Goal: Use online tool/utility

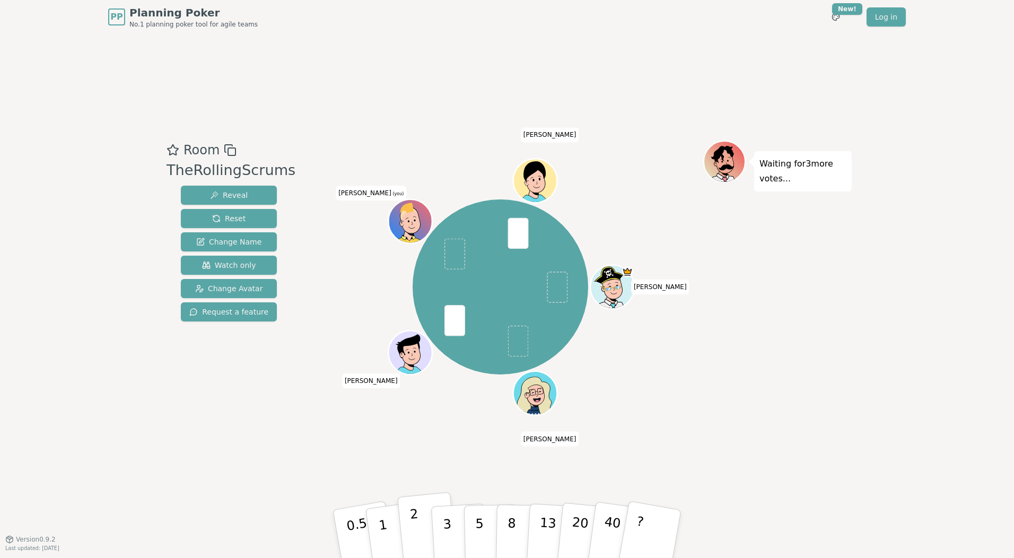
click at [414, 525] on p "2" at bounding box center [417, 536] width 14 height 58
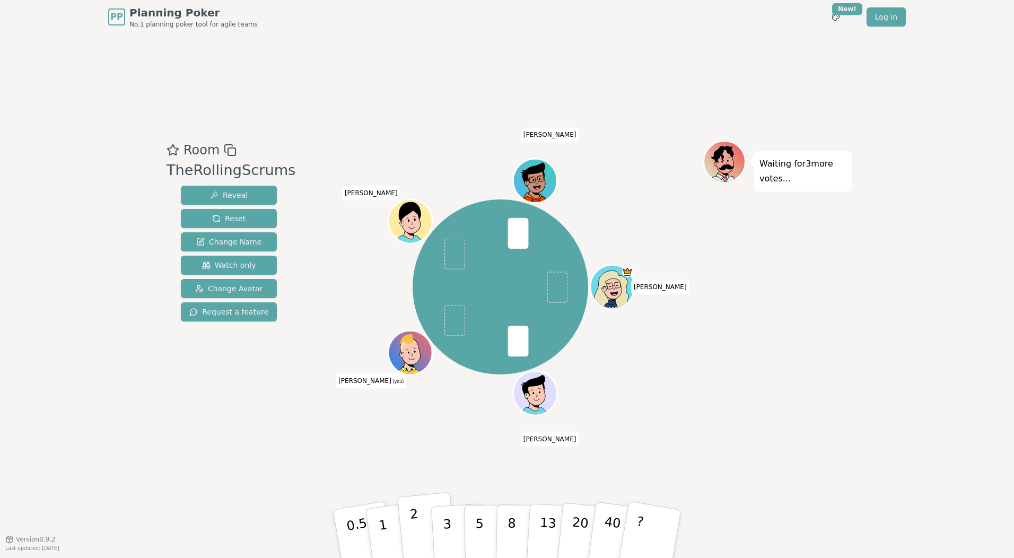
click at [413, 521] on p "2" at bounding box center [417, 536] width 14 height 58
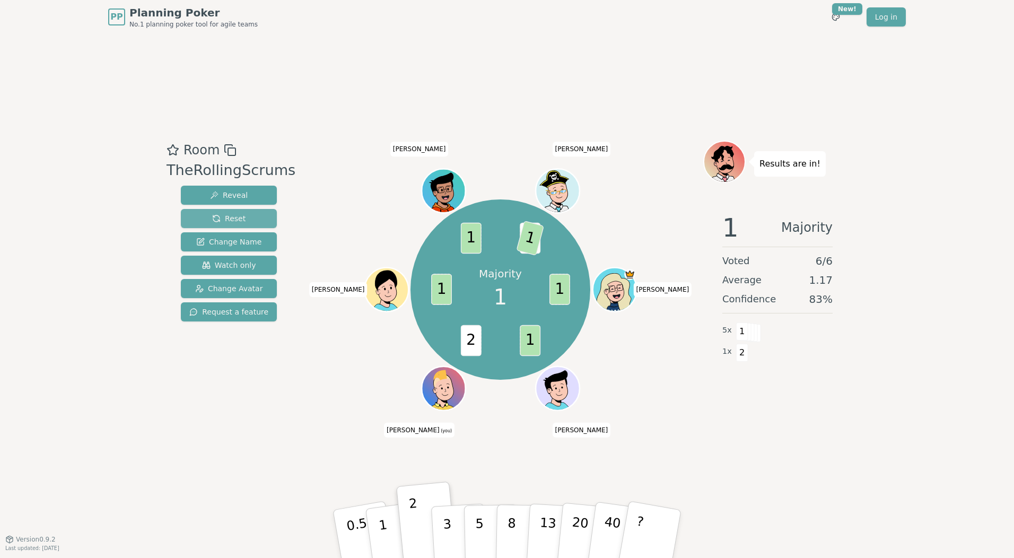
click at [238, 216] on button "Reset" at bounding box center [229, 218] width 96 height 19
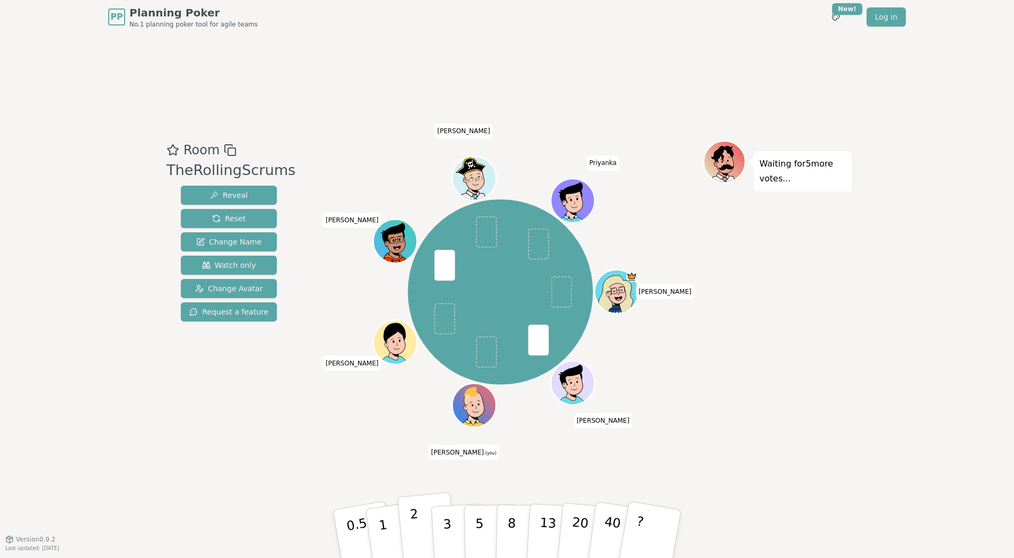
click at [418, 531] on p "2" at bounding box center [417, 536] width 14 height 58
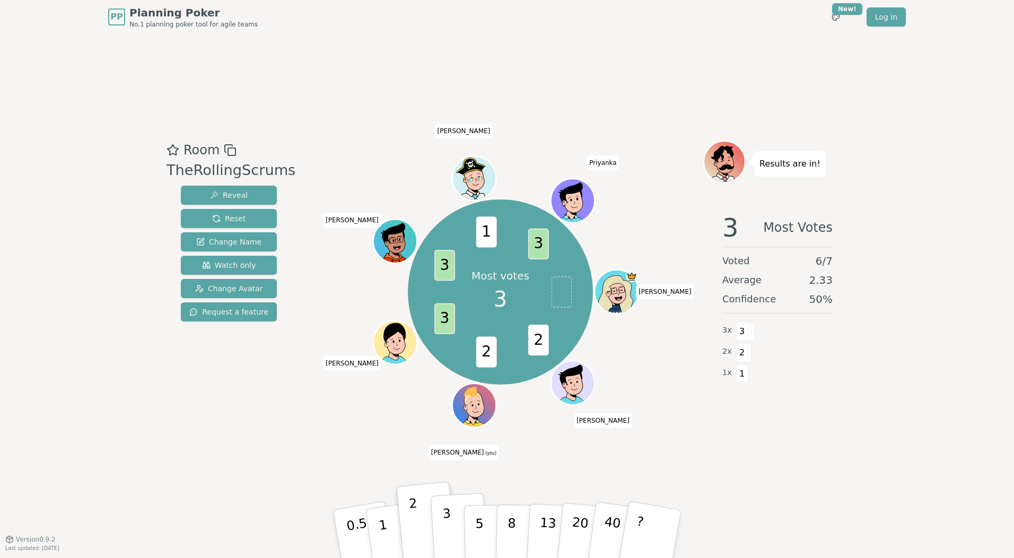
click at [454, 525] on button "3" at bounding box center [460, 534] width 58 height 83
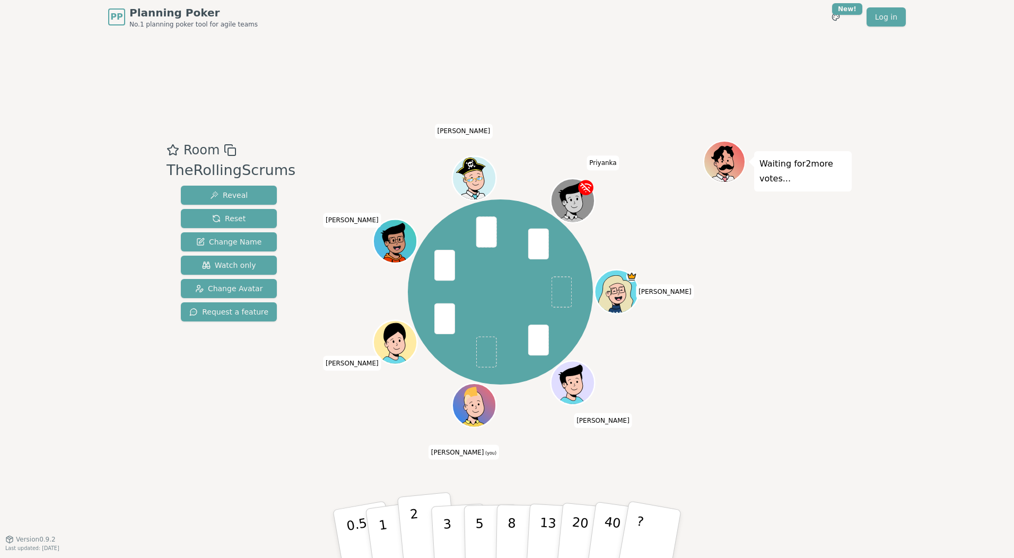
click at [415, 525] on p "2" at bounding box center [417, 536] width 14 height 58
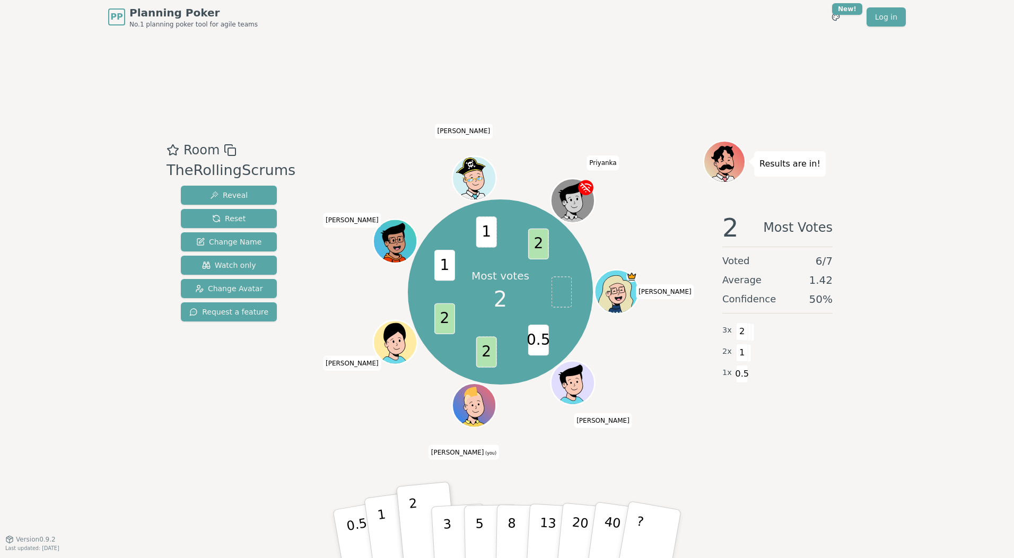
click at [384, 525] on p "1" at bounding box center [385, 536] width 16 height 58
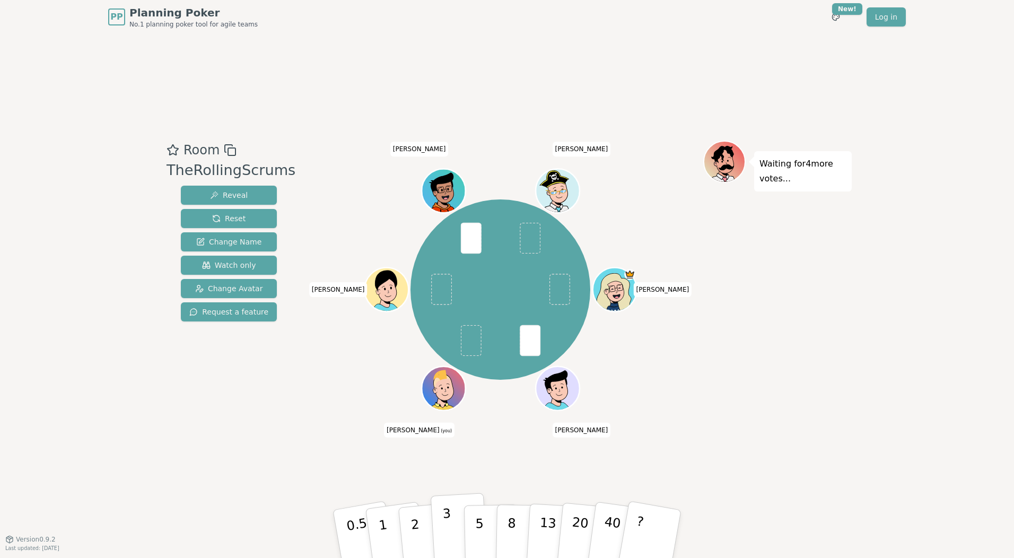
click at [445, 521] on p "3" at bounding box center [449, 535] width 12 height 58
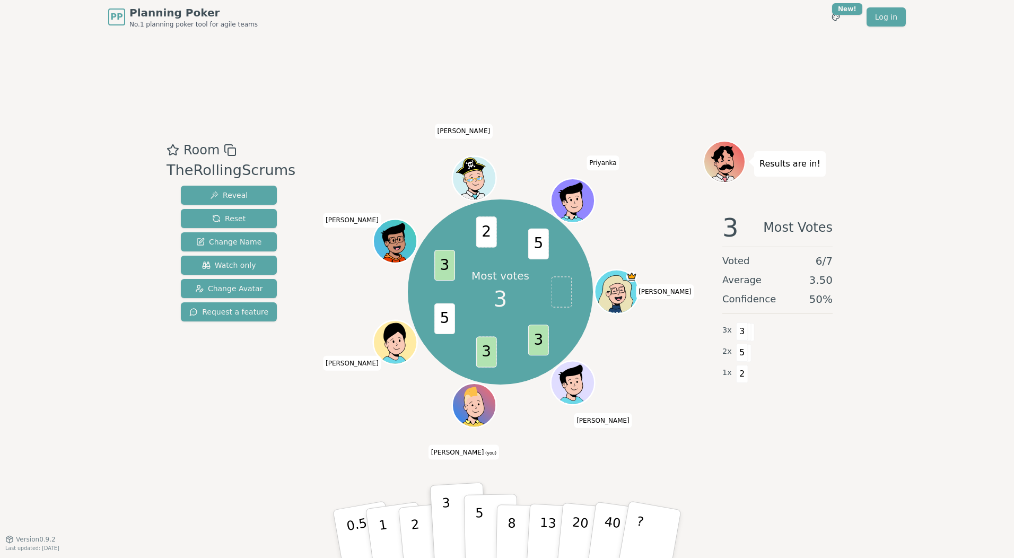
click at [479, 516] on p "5" at bounding box center [479, 534] width 9 height 57
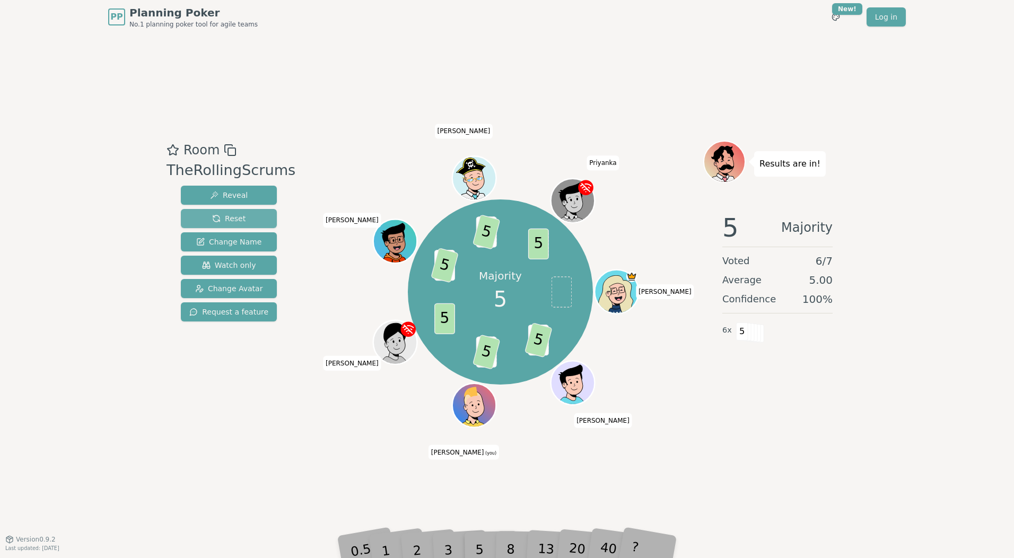
click at [237, 219] on button "Reset" at bounding box center [229, 218] width 96 height 19
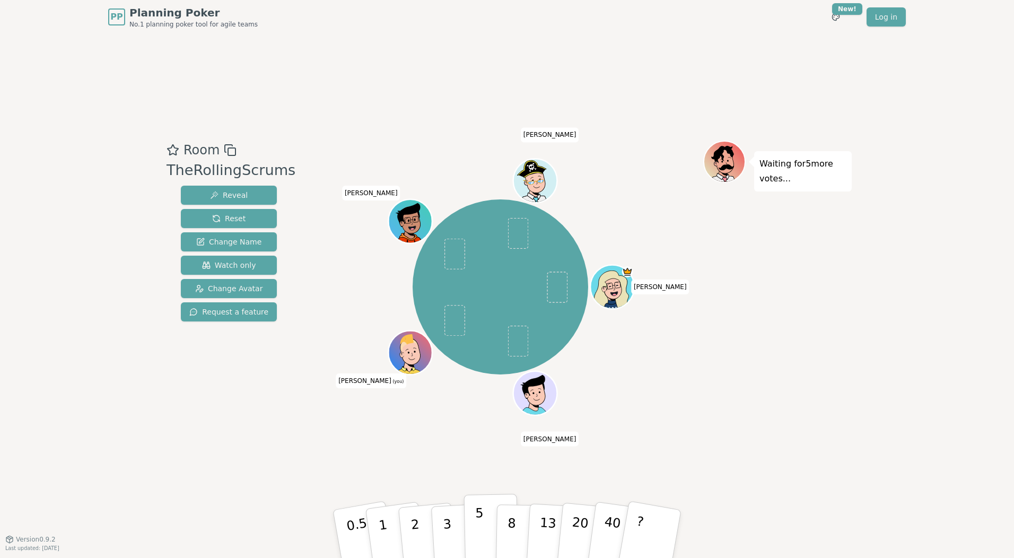
click at [483, 517] on button "5" at bounding box center [491, 534] width 55 height 81
